Goal: Participate in discussion: Engage in conversation with other users on a specific topic

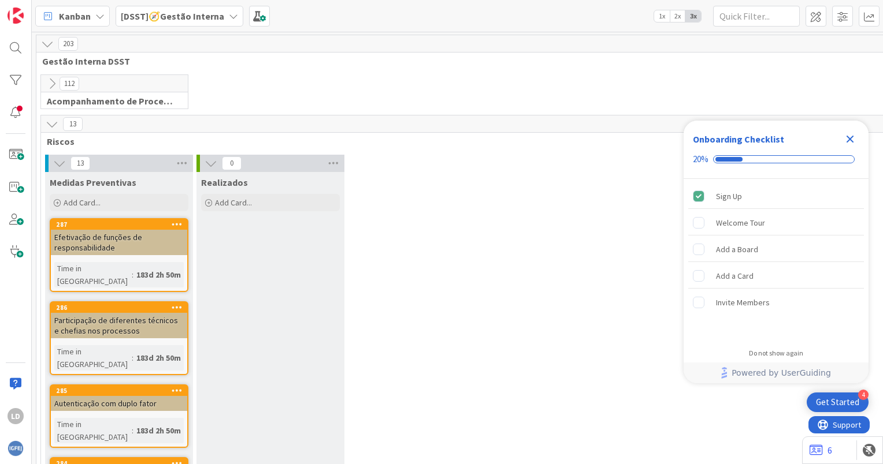
click at [229, 16] on icon at bounding box center [233, 16] width 9 height 9
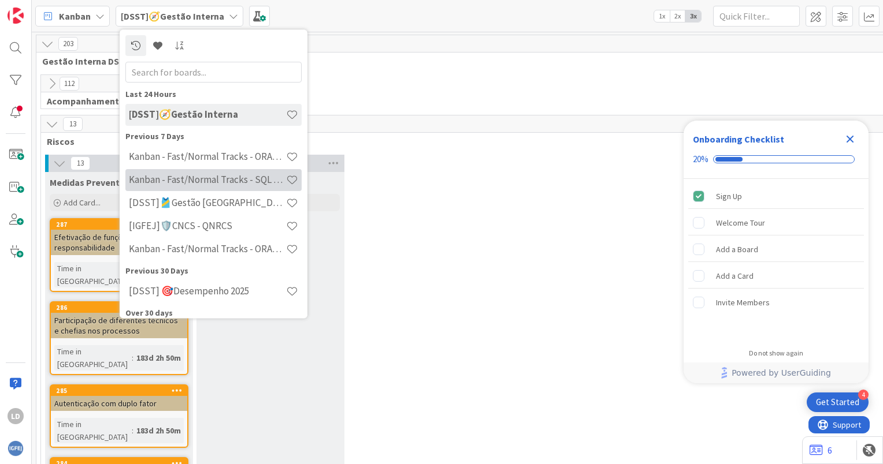
click at [219, 183] on h4 "Kanban - Fast/Normal Tracks - SQL SERVER" at bounding box center [207, 180] width 157 height 12
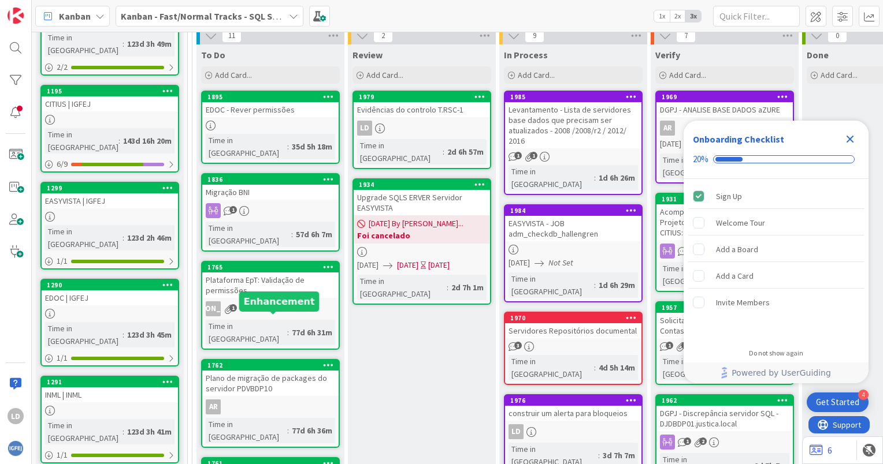
scroll to position [116, 0]
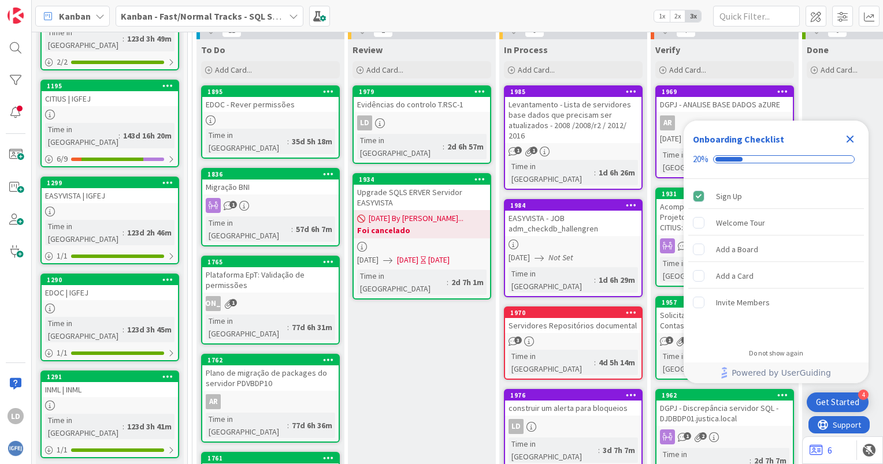
click at [286, 267] on div "Plataforma EpT: Validação de permissões" at bounding box center [270, 279] width 136 height 25
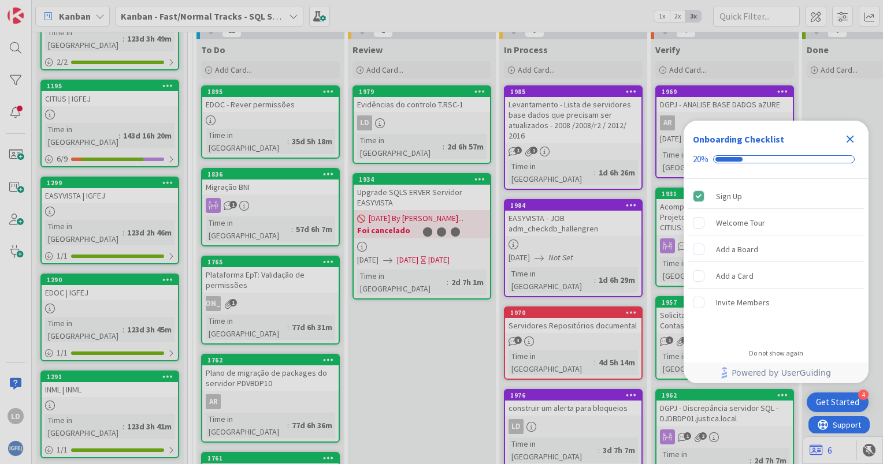
click at [286, 250] on div at bounding box center [441, 232] width 883 height 464
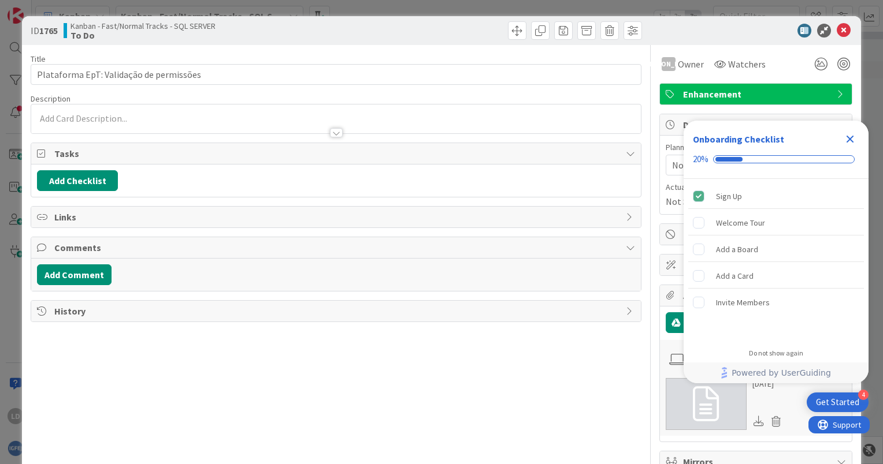
click at [57, 245] on span "Comments" at bounding box center [336, 248] width 565 height 14
click at [71, 247] on span "Comments" at bounding box center [336, 248] width 565 height 14
click at [74, 270] on button "Add Comment" at bounding box center [74, 275] width 75 height 21
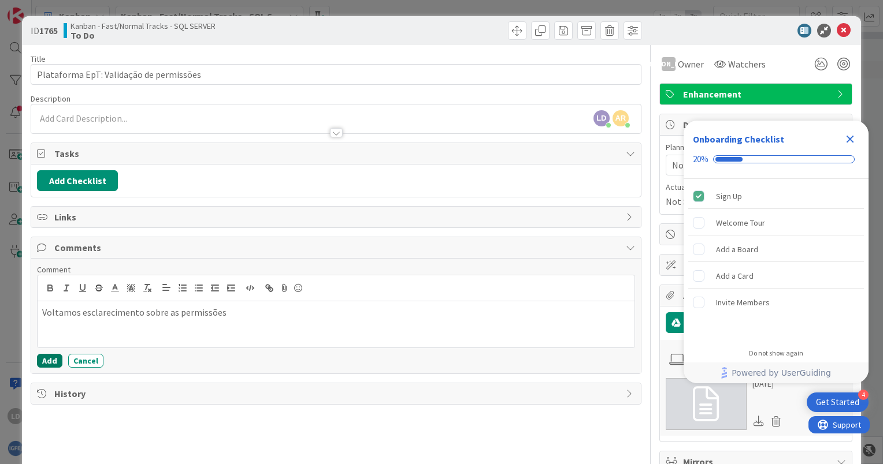
click at [48, 363] on button "Add" at bounding box center [49, 361] width 25 height 14
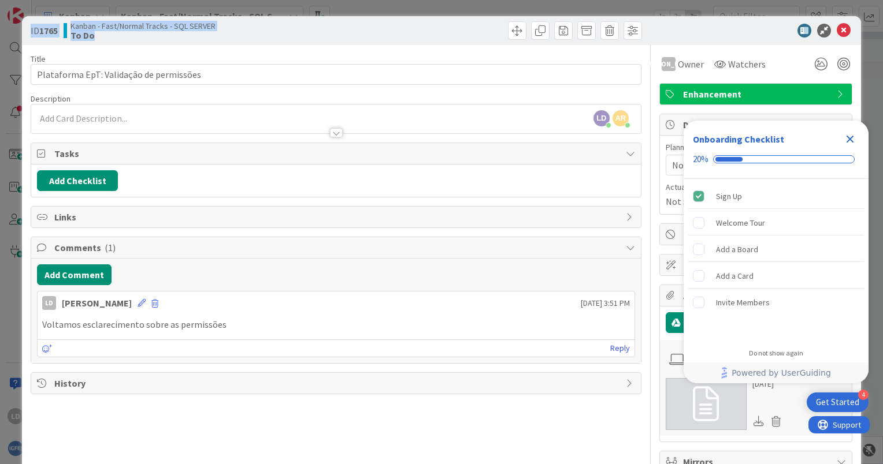
drag, startPoint x: 349, startPoint y: 24, endPoint x: 1020, endPoint y: 132, distance: 679.1
click at [882, 132] on html "4 Get Started Onboarding Checklist 20% Sign Up Welcome Tour Add a Board Add a C…" at bounding box center [441, 232] width 883 height 464
click at [713, 25] on div at bounding box center [749, 31] width 204 height 14
drag, startPoint x: 688, startPoint y: 27, endPoint x: 753, endPoint y: 28, distance: 65.3
click at [753, 28] on div at bounding box center [749, 31] width 204 height 14
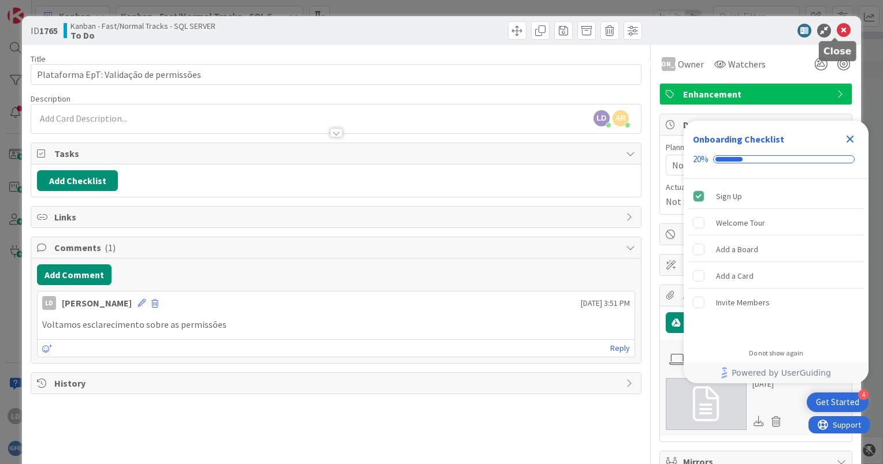
click at [836, 29] on icon at bounding box center [843, 31] width 14 height 14
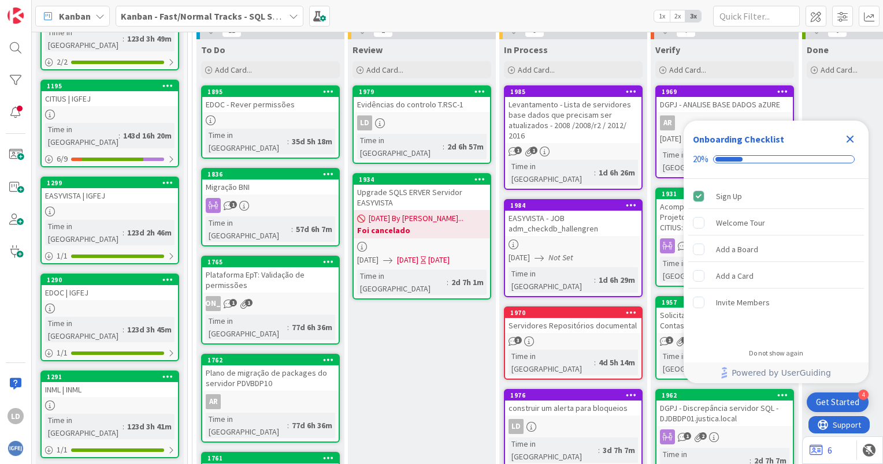
click at [256, 267] on div "Plataforma EpT: Validação de permissões" at bounding box center [270, 279] width 136 height 25
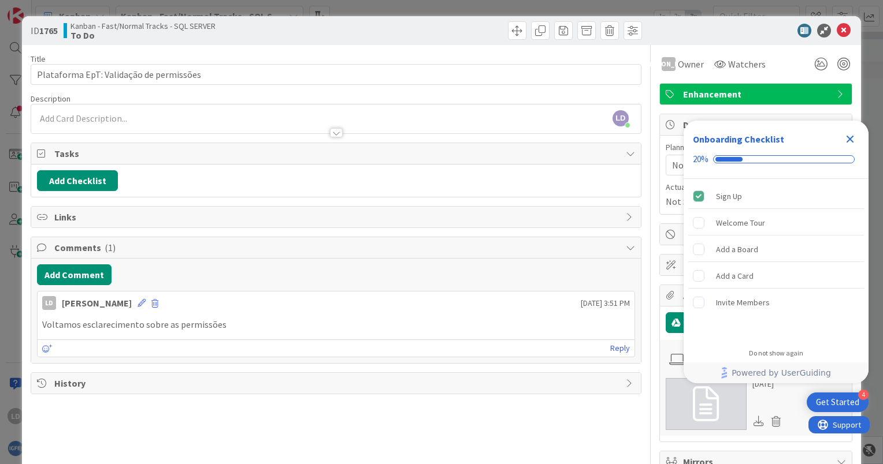
click at [848, 140] on icon "Close Checklist" at bounding box center [850, 140] width 8 height 8
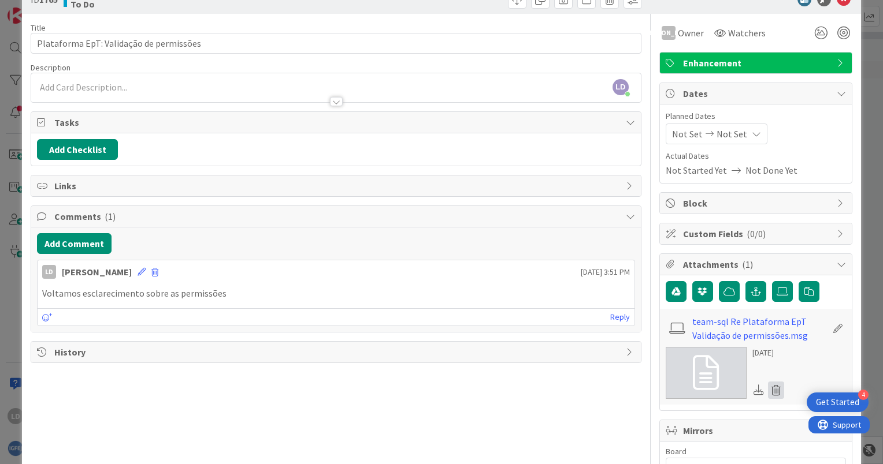
scroll to position [58, 0]
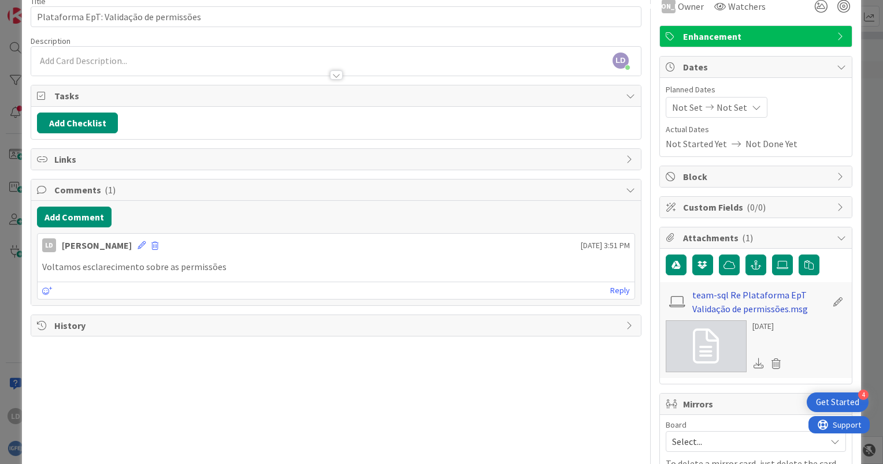
click at [735, 306] on link "team-sql Re Plataforma EpT Validação de permissões.msg" at bounding box center [759, 302] width 134 height 28
